Goal: Task Accomplishment & Management: Manage account settings

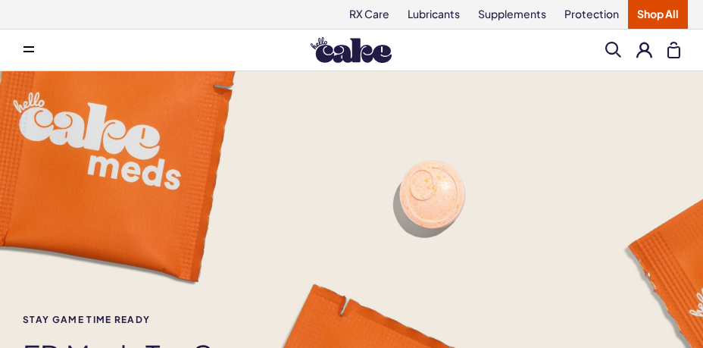
click at [646, 50] on button at bounding box center [645, 50] width 16 height 16
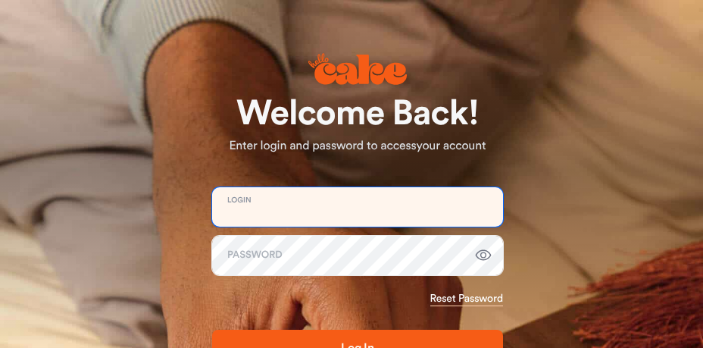
type input "**********"
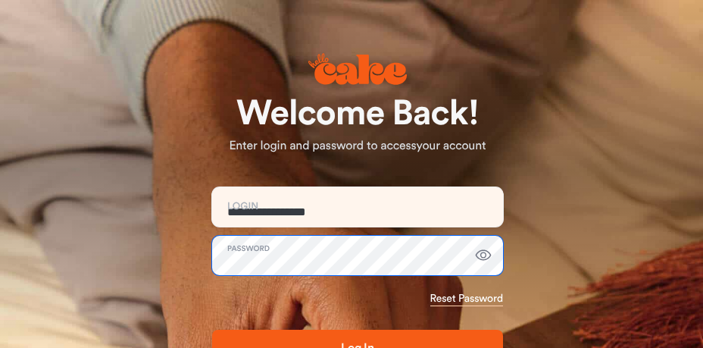
click at [358, 347] on button "Log In" at bounding box center [357, 348] width 291 height 36
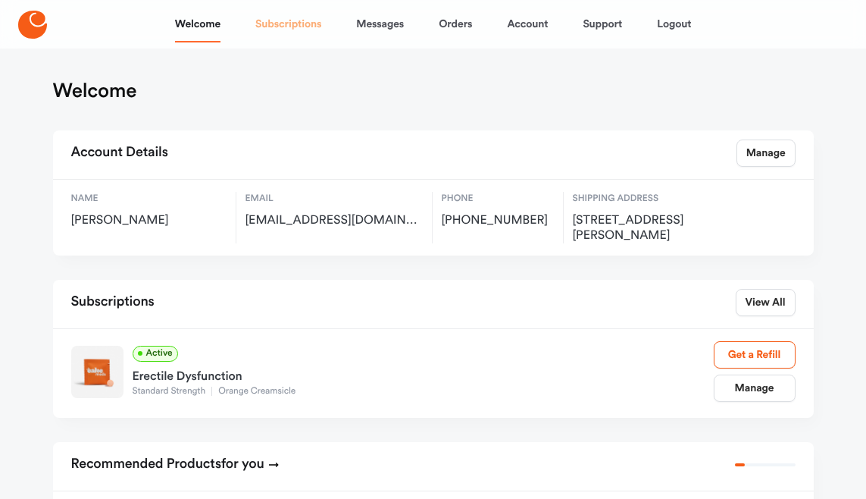
click at [316, 26] on link "Subscriptions" at bounding box center [288, 24] width 66 height 36
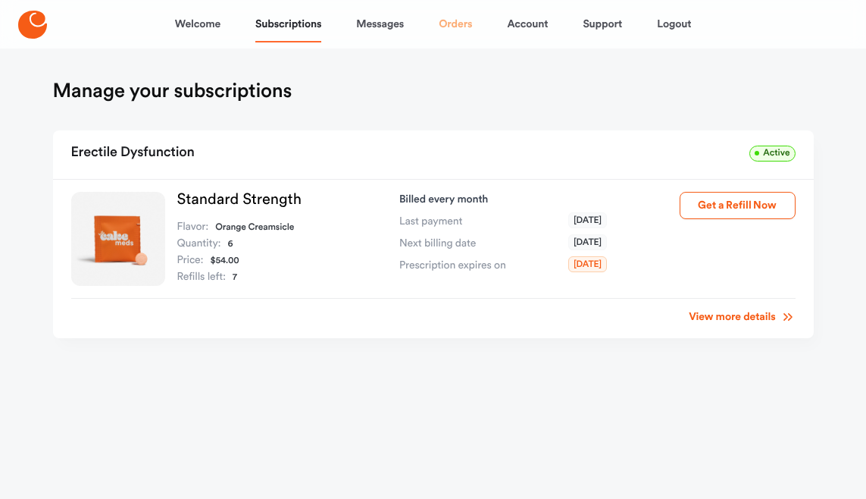
click at [455, 30] on link "Orders" at bounding box center [455, 24] width 33 height 36
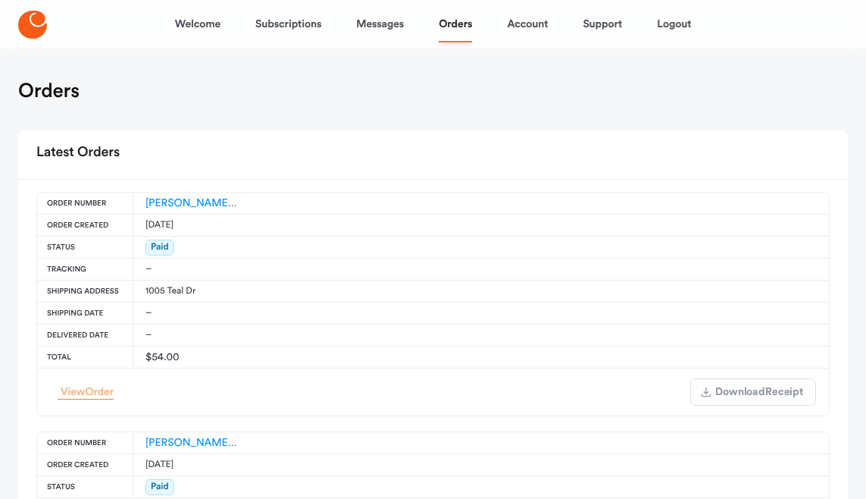
click at [88, 347] on span "Order" at bounding box center [99, 391] width 29 height 11
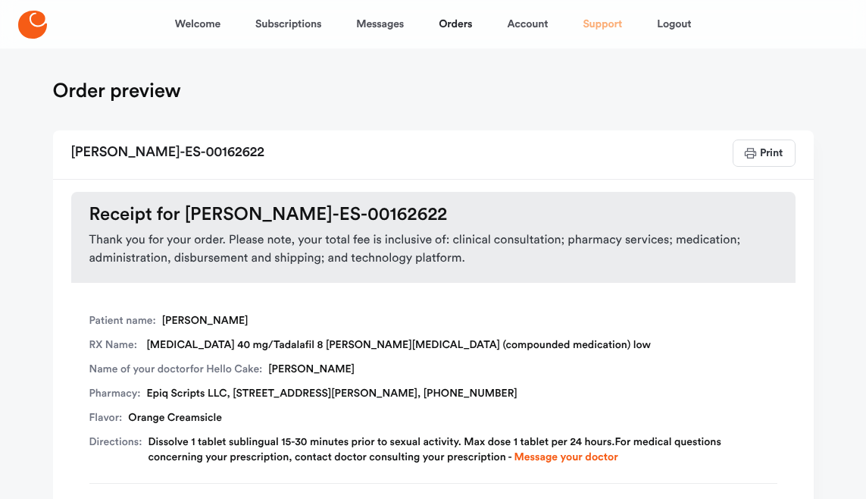
click at [601, 18] on link "Support" at bounding box center [602, 24] width 39 height 36
click at [465, 21] on link "Orders" at bounding box center [455, 24] width 33 height 36
